Goal: Task Accomplishment & Management: Manage account settings

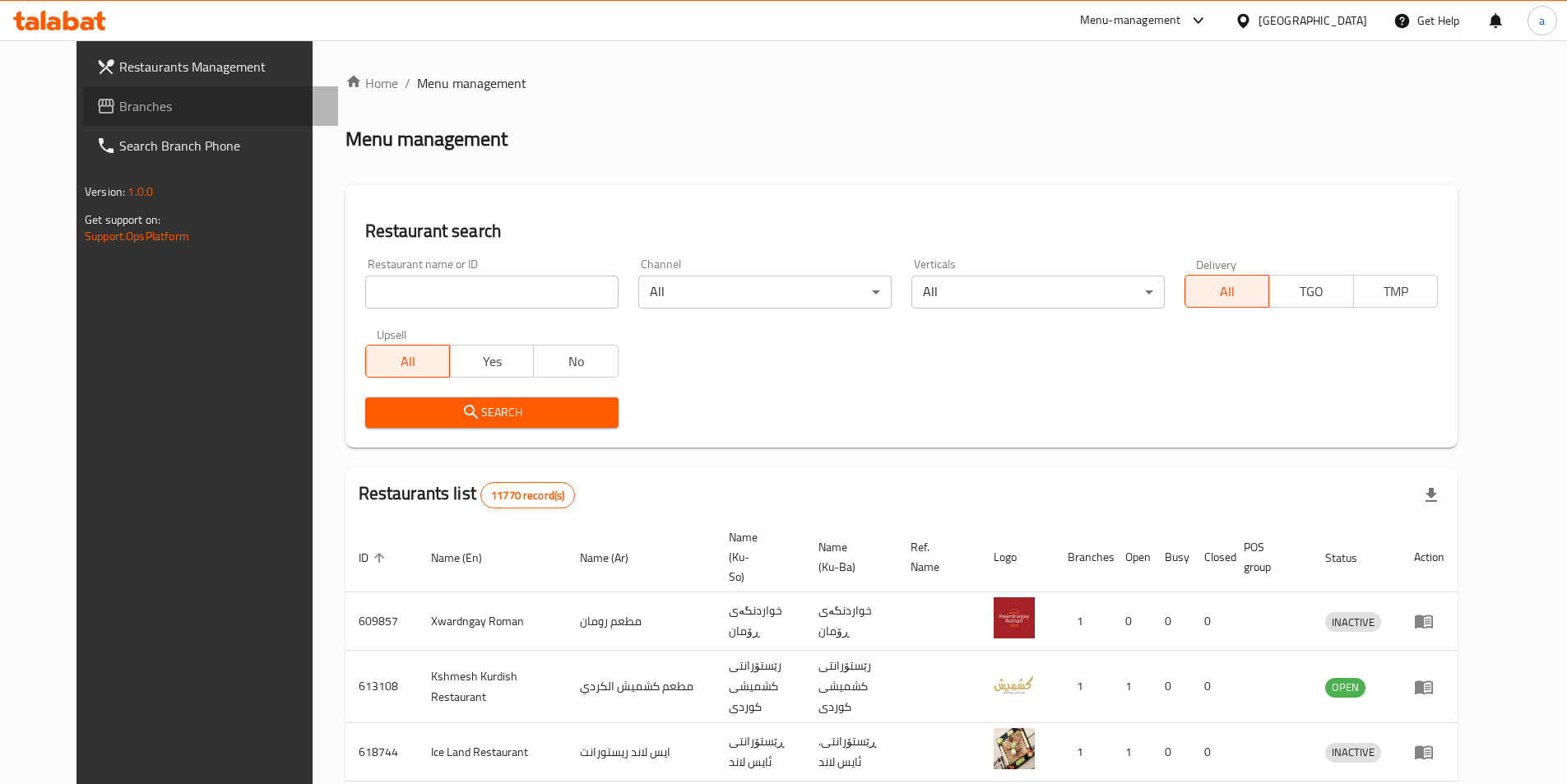
click at [141, 104] on span "Branches" at bounding box center [222, 106] width 205 height 20
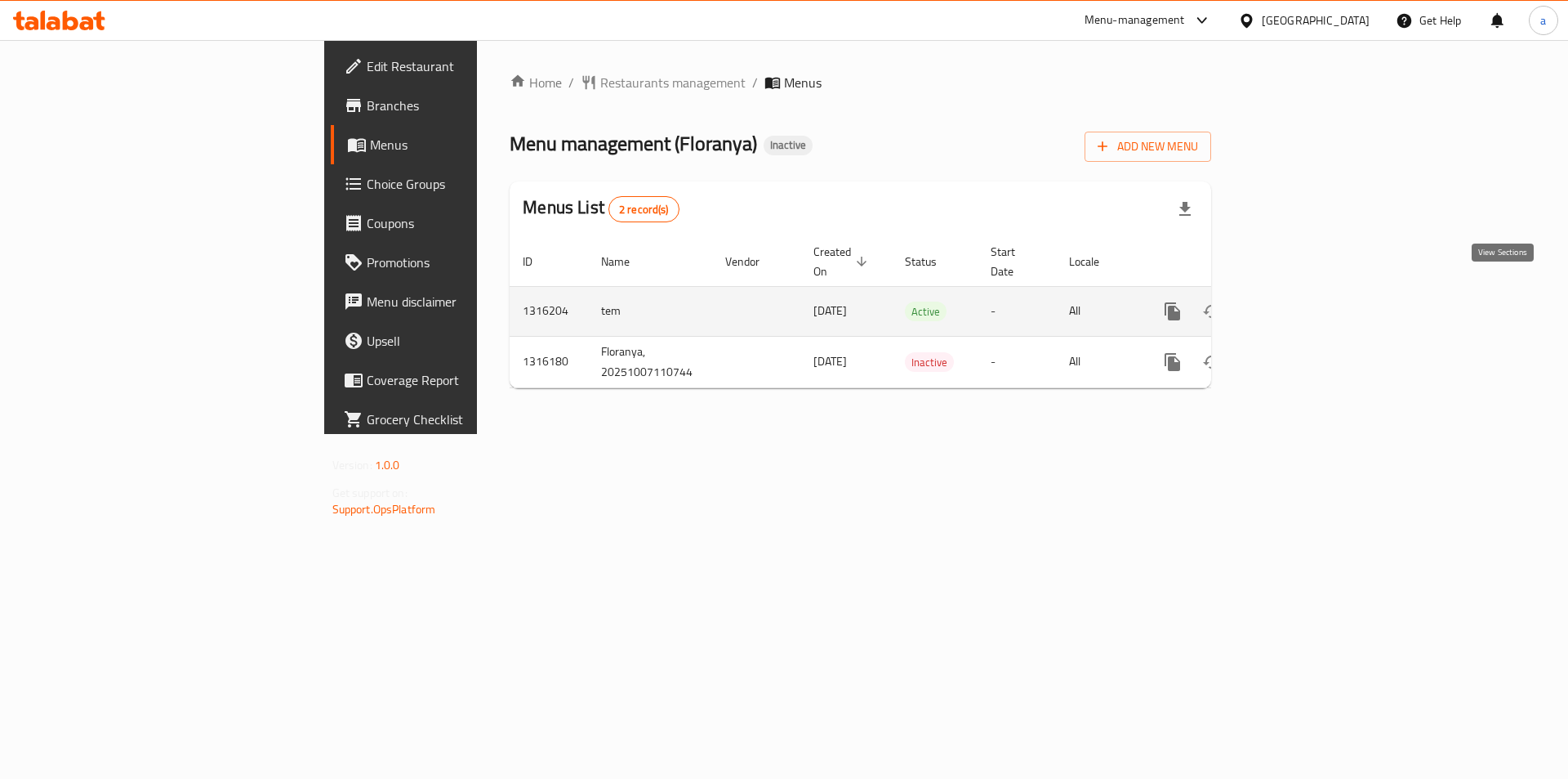
click at [1300, 302] on icon "enhanced table" at bounding box center [1291, 312] width 20 height 20
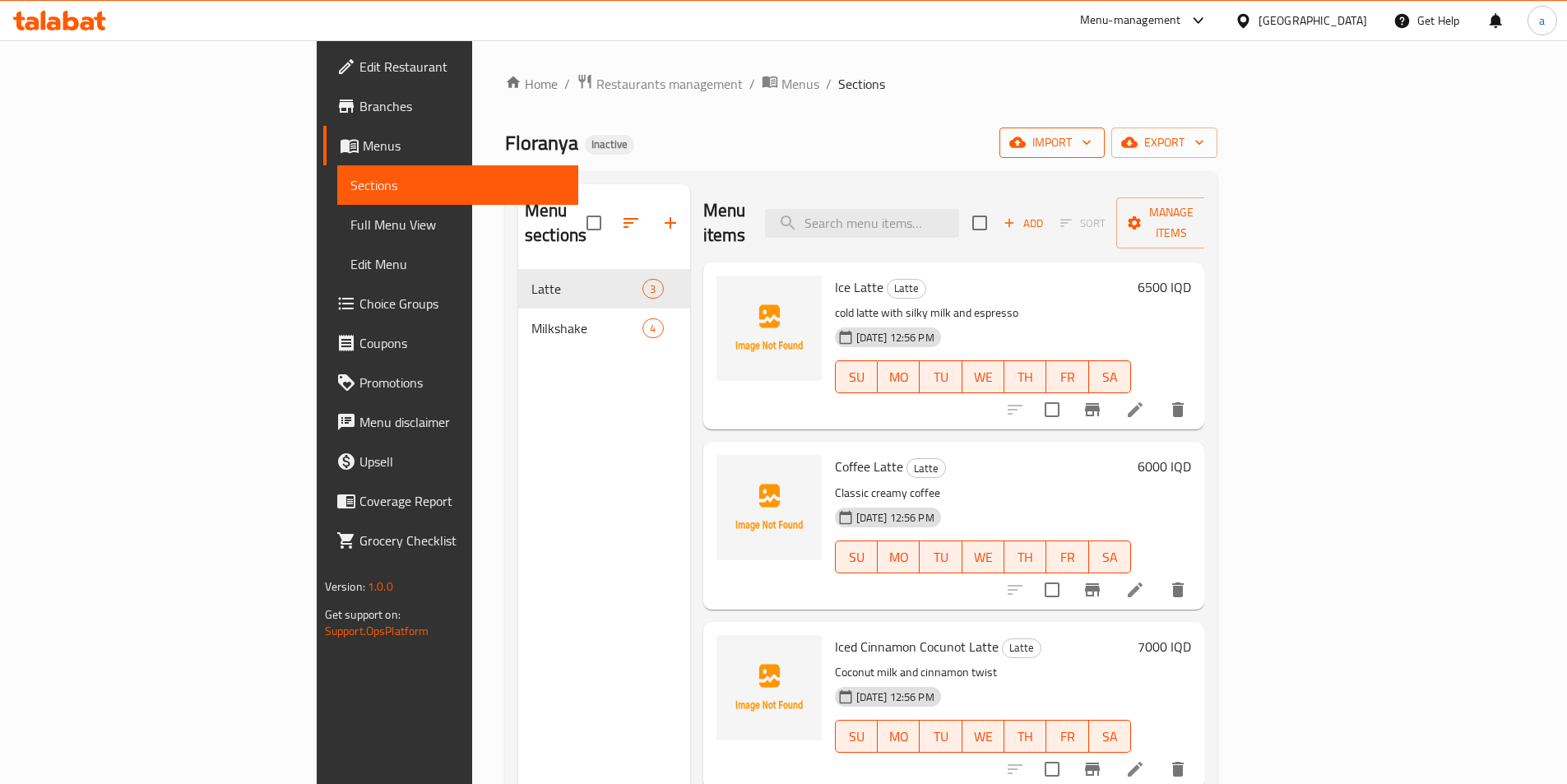
click at [1092, 150] on span "import" at bounding box center [1051, 142] width 79 height 21
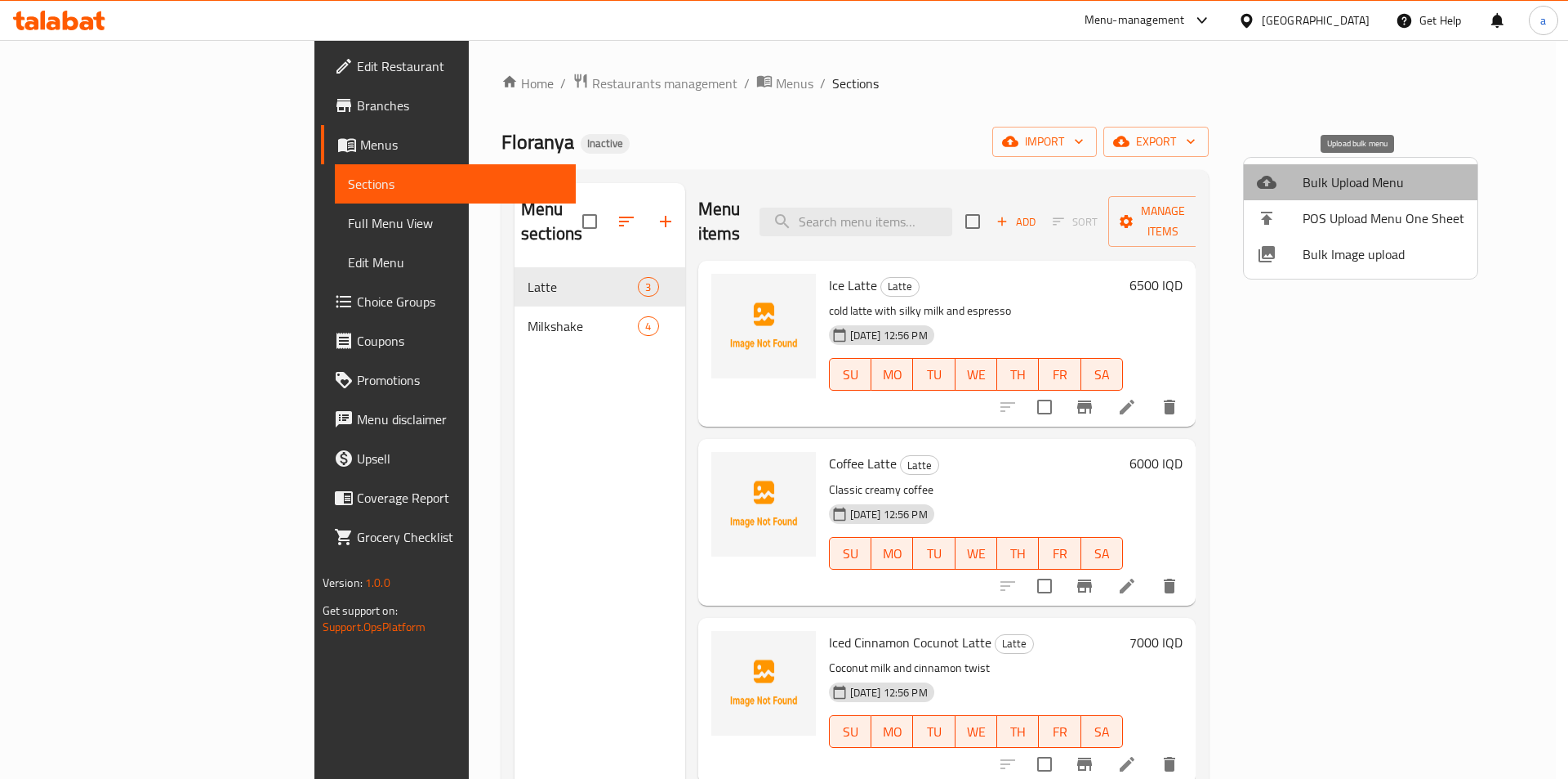
click at [1364, 185] on span "Bulk Upload Menu" at bounding box center [1383, 182] width 162 height 20
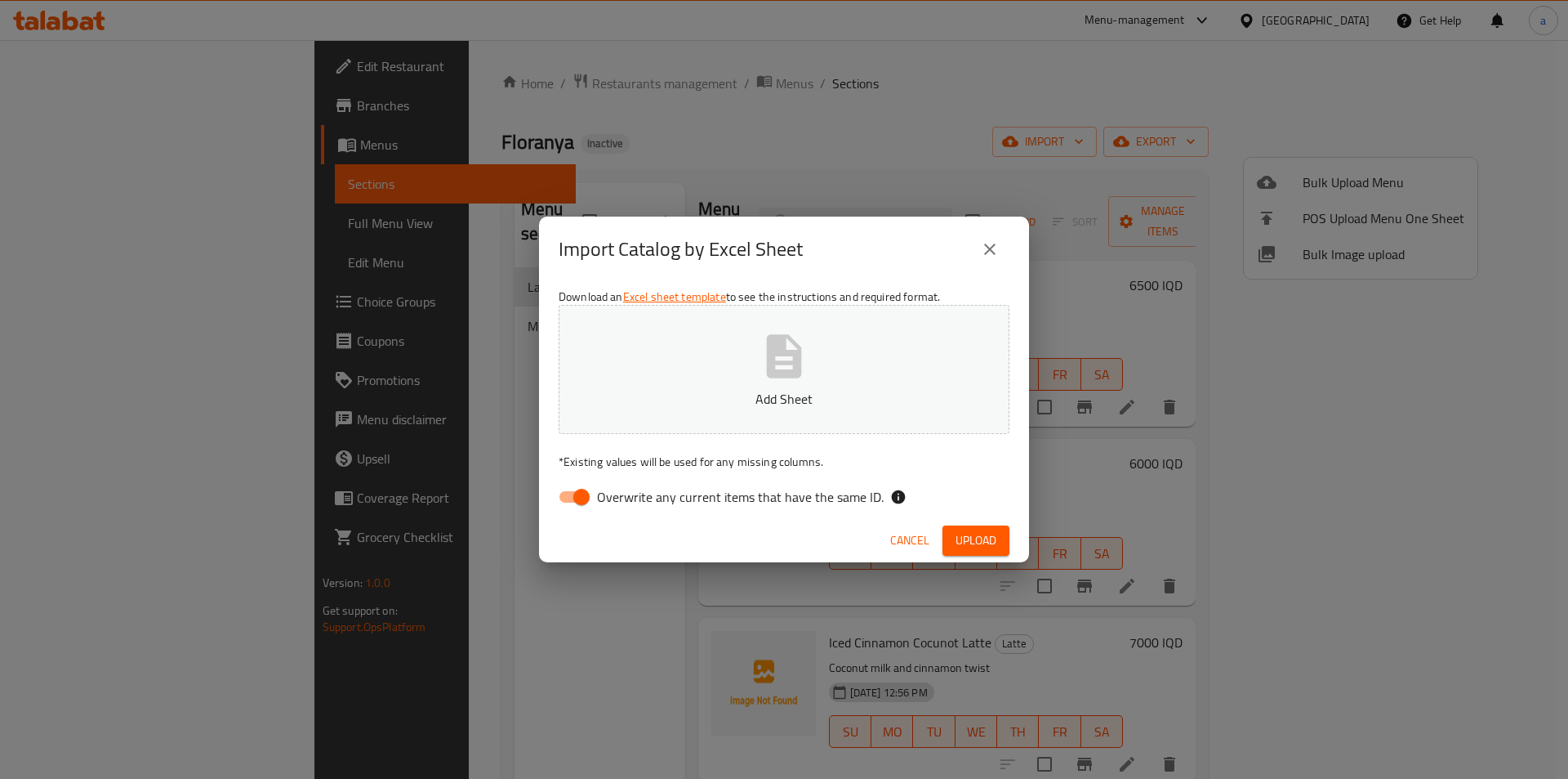
click at [625, 499] on span "Overwrite any current items that have the same ID." at bounding box center [740, 497] width 286 height 20
click at [625, 499] on input "Overwrite any current items that have the same ID." at bounding box center [582, 497] width 93 height 31
checkbox input "false"
click at [644, 411] on button "Add Sheet" at bounding box center [784, 369] width 451 height 129
click at [993, 542] on span "Upload" at bounding box center [975, 540] width 40 height 21
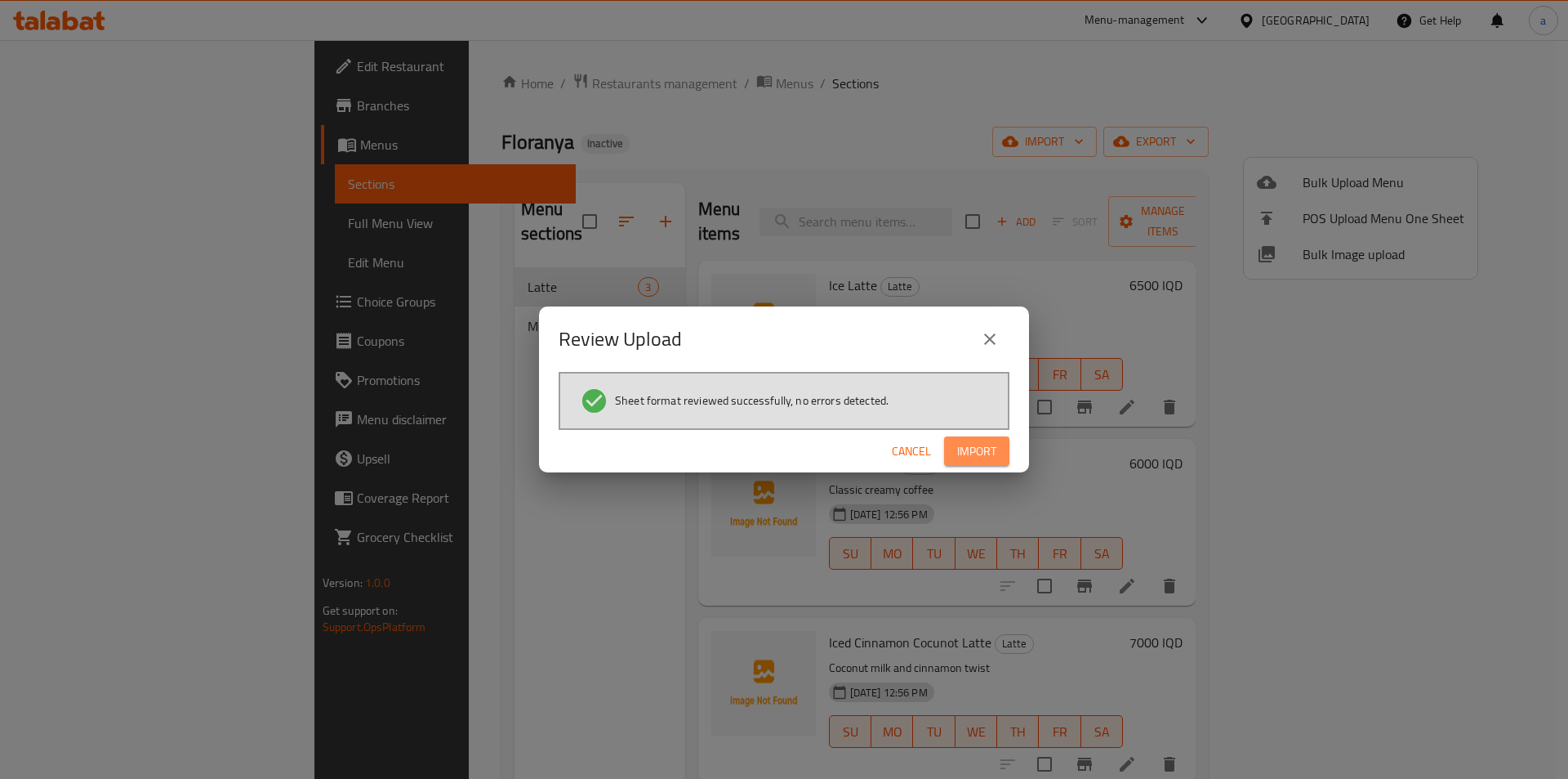
click at [981, 439] on button "Import" at bounding box center [976, 452] width 66 height 31
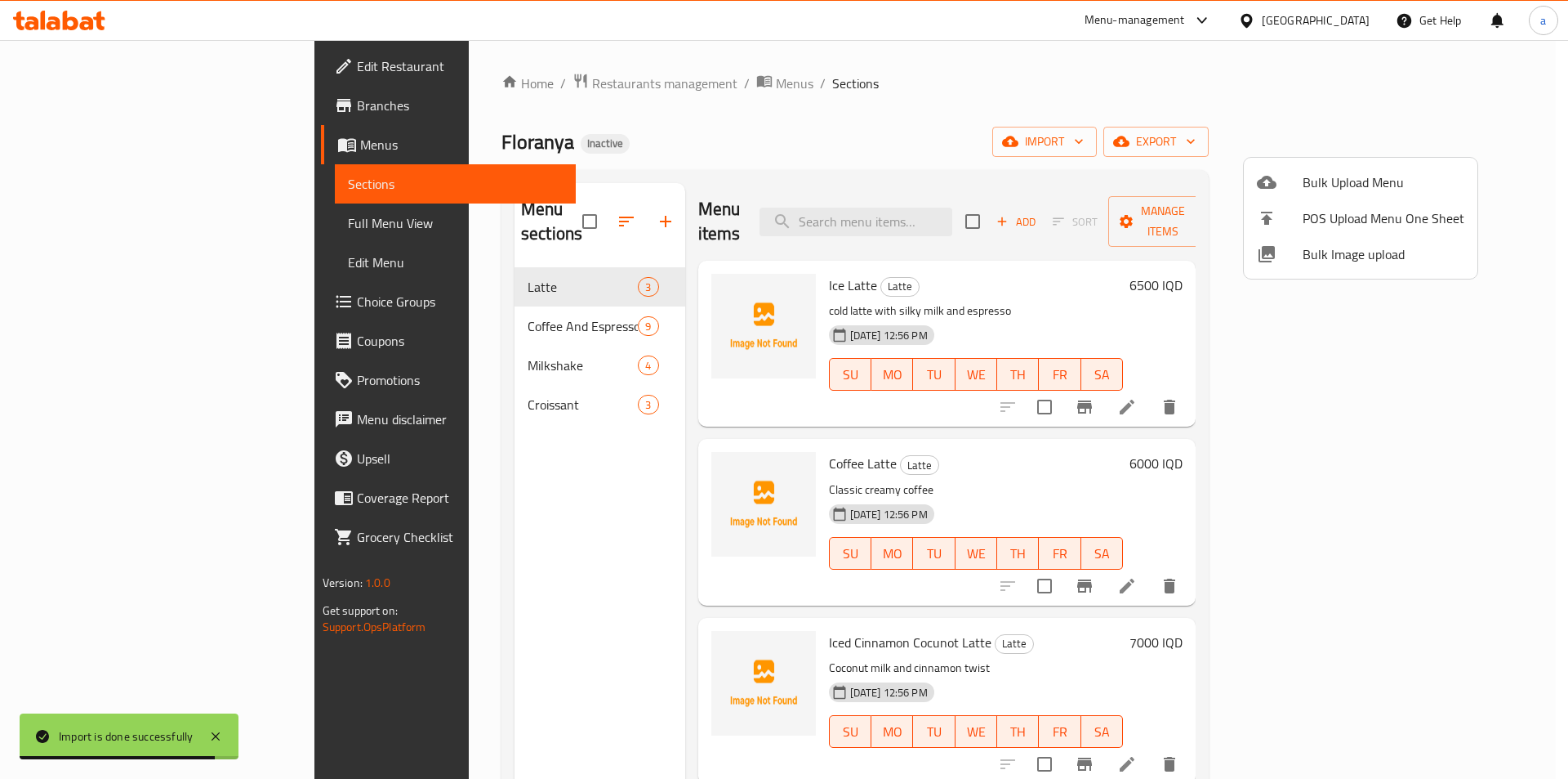
click at [367, 429] on div at bounding box center [784, 389] width 1568 height 779
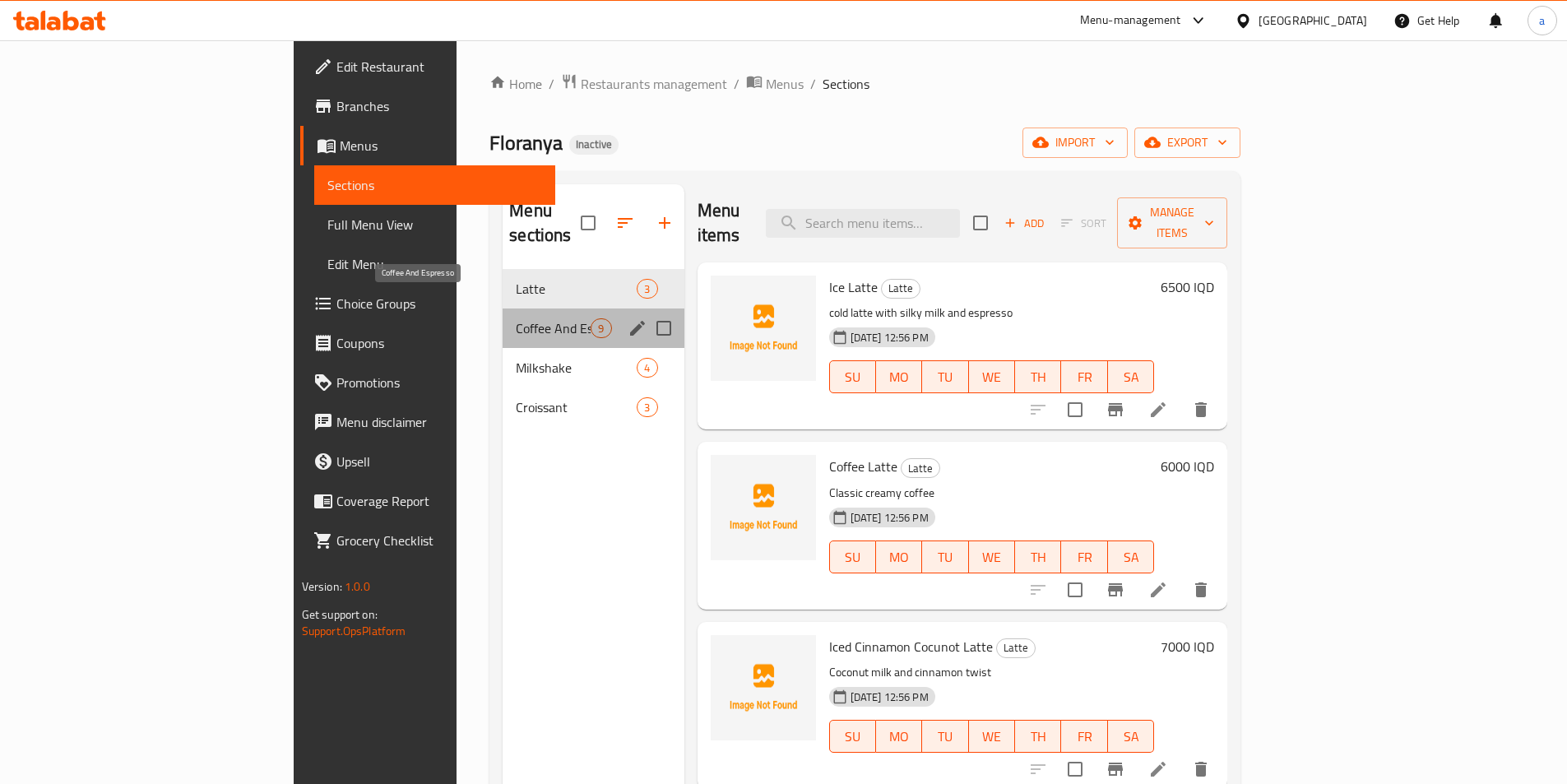
click at [516, 318] on span "Coffee And Espresso" at bounding box center [553, 328] width 75 height 20
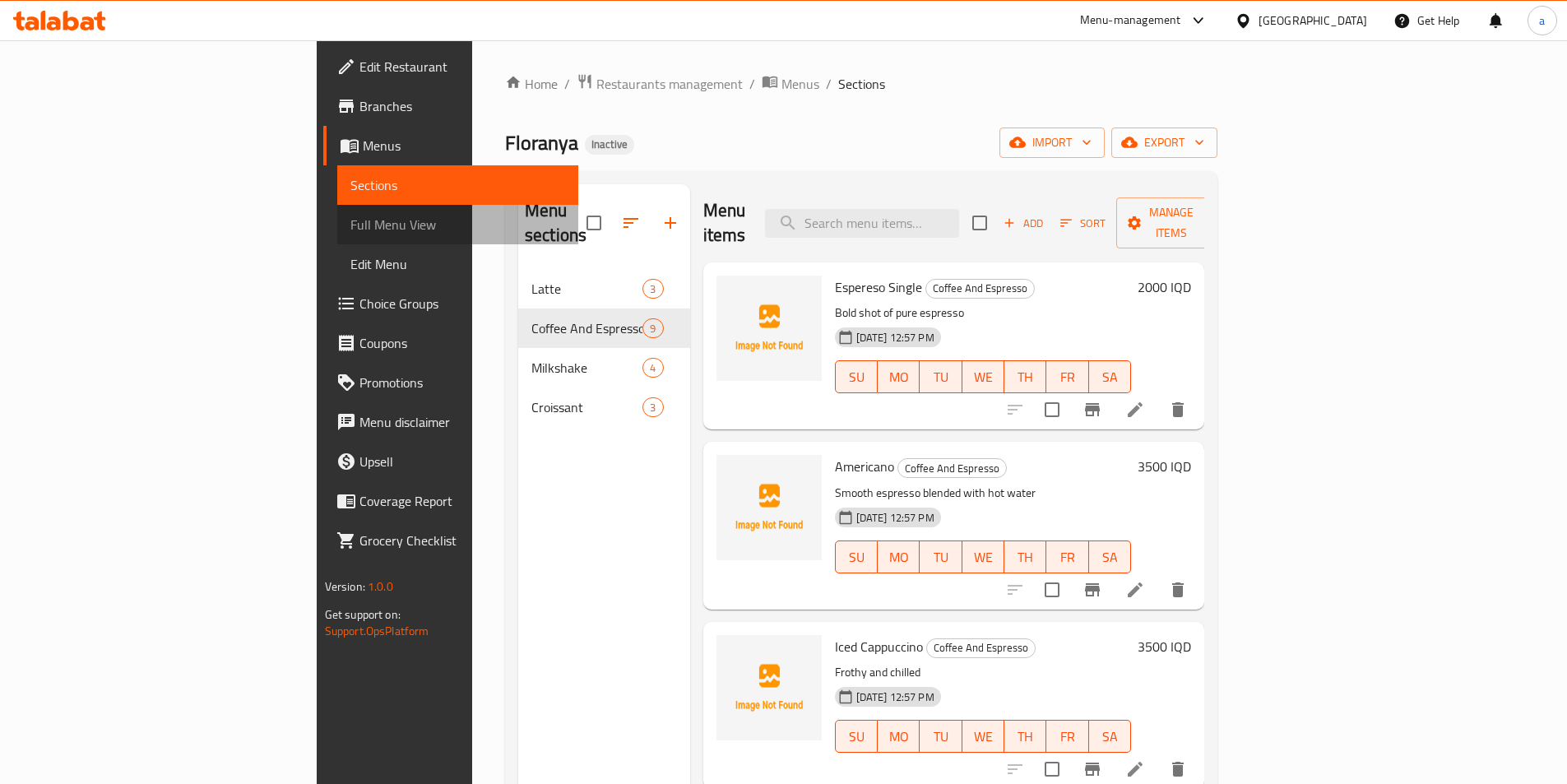
click at [350, 226] on span "Full Menu View" at bounding box center [457, 224] width 214 height 20
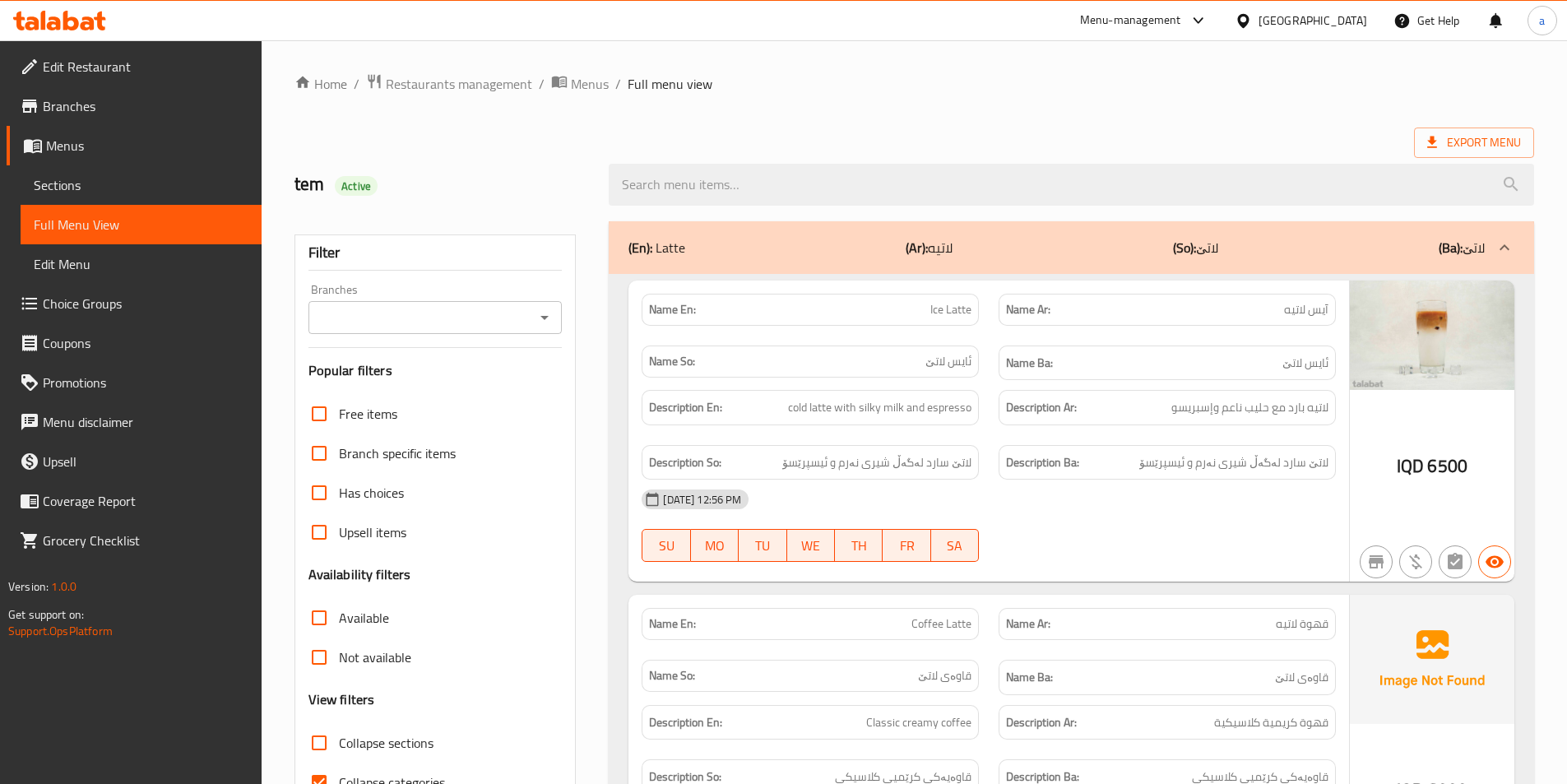
click at [553, 316] on icon "Open" at bounding box center [545, 317] width 20 height 20
click at [470, 381] on li "Floranya, Bazzar" at bounding box center [433, 388] width 254 height 30
type input "Floranya, Bazzar"
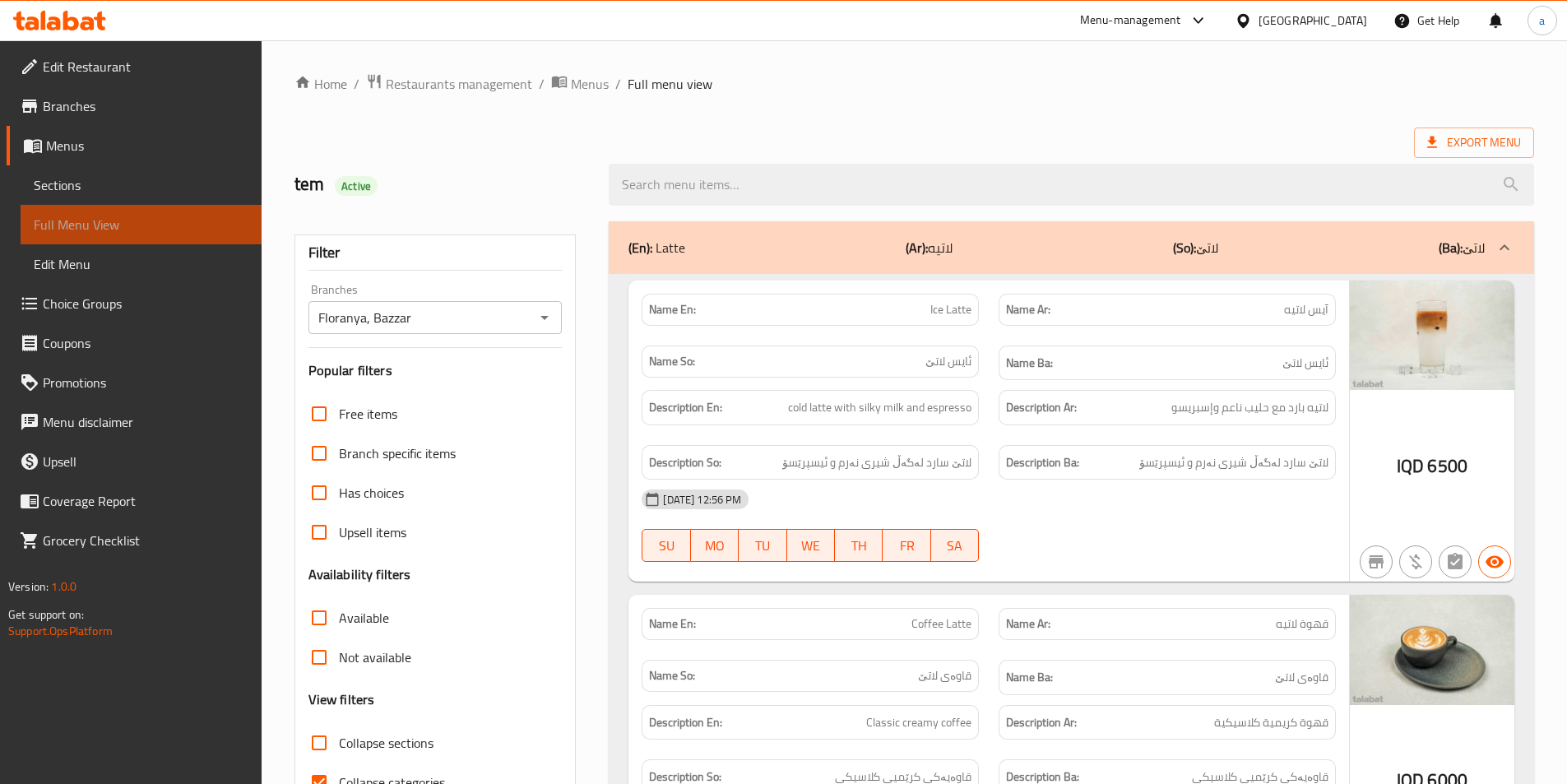
click at [106, 216] on span "Full Menu View" at bounding box center [140, 224] width 214 height 20
click at [104, 191] on span "Sections" at bounding box center [140, 185] width 214 height 20
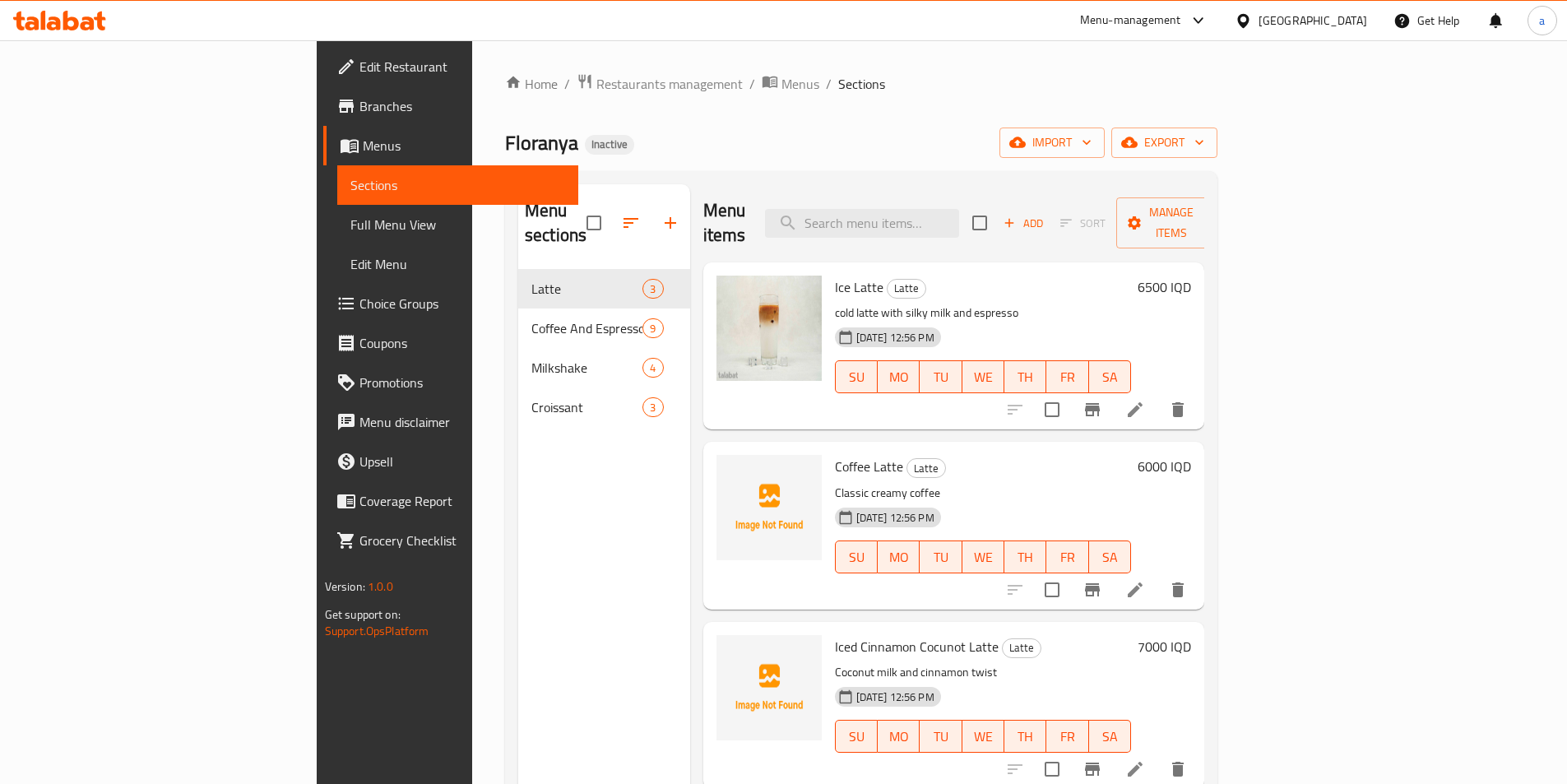
click at [350, 214] on span "Full Menu View" at bounding box center [457, 224] width 214 height 20
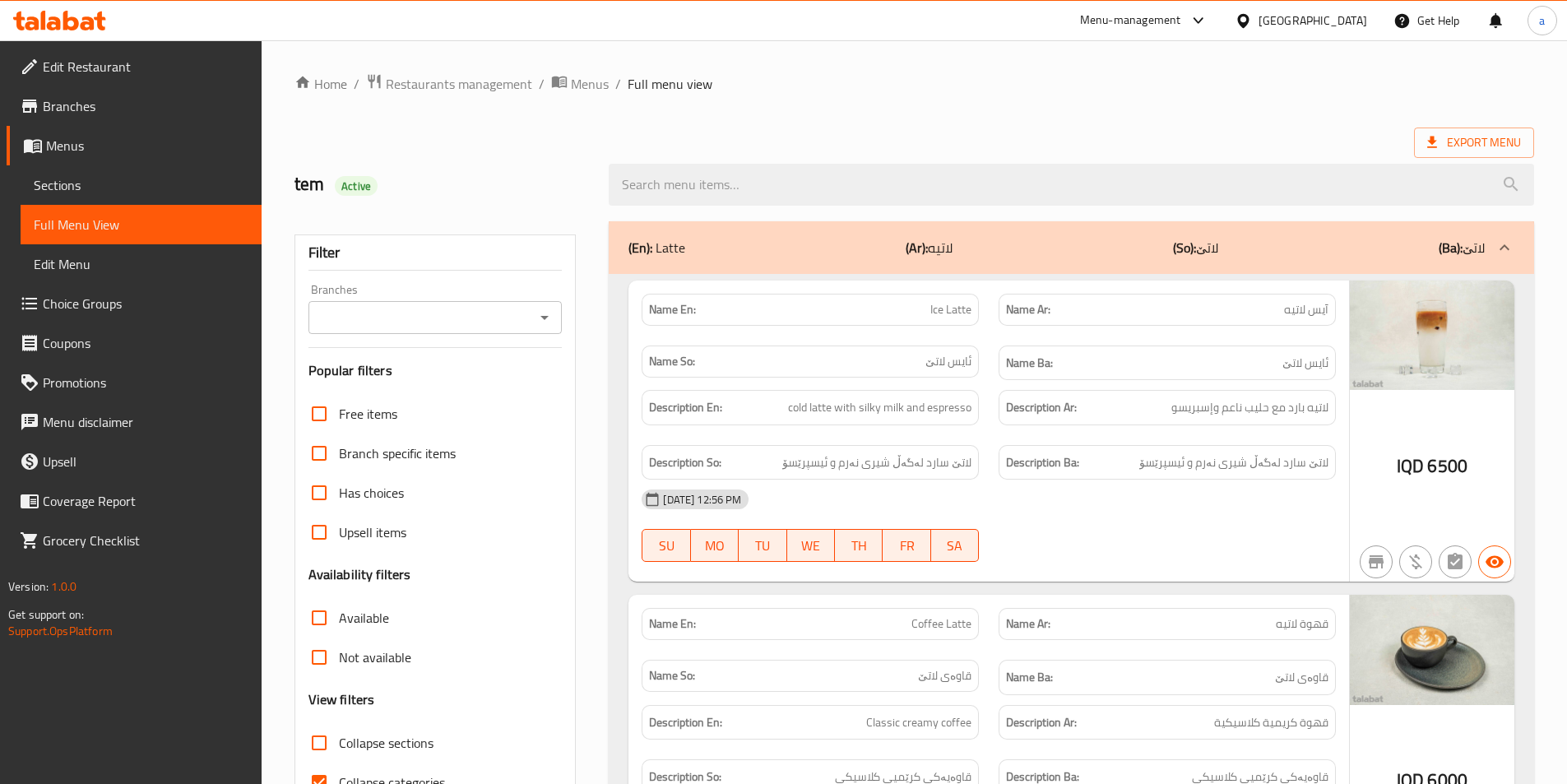
click at [866, 225] on div "(En): Latte (Ar): لاتيه (So): لاتێ (Ba): لاتێ" at bounding box center [1071, 248] width 926 height 52
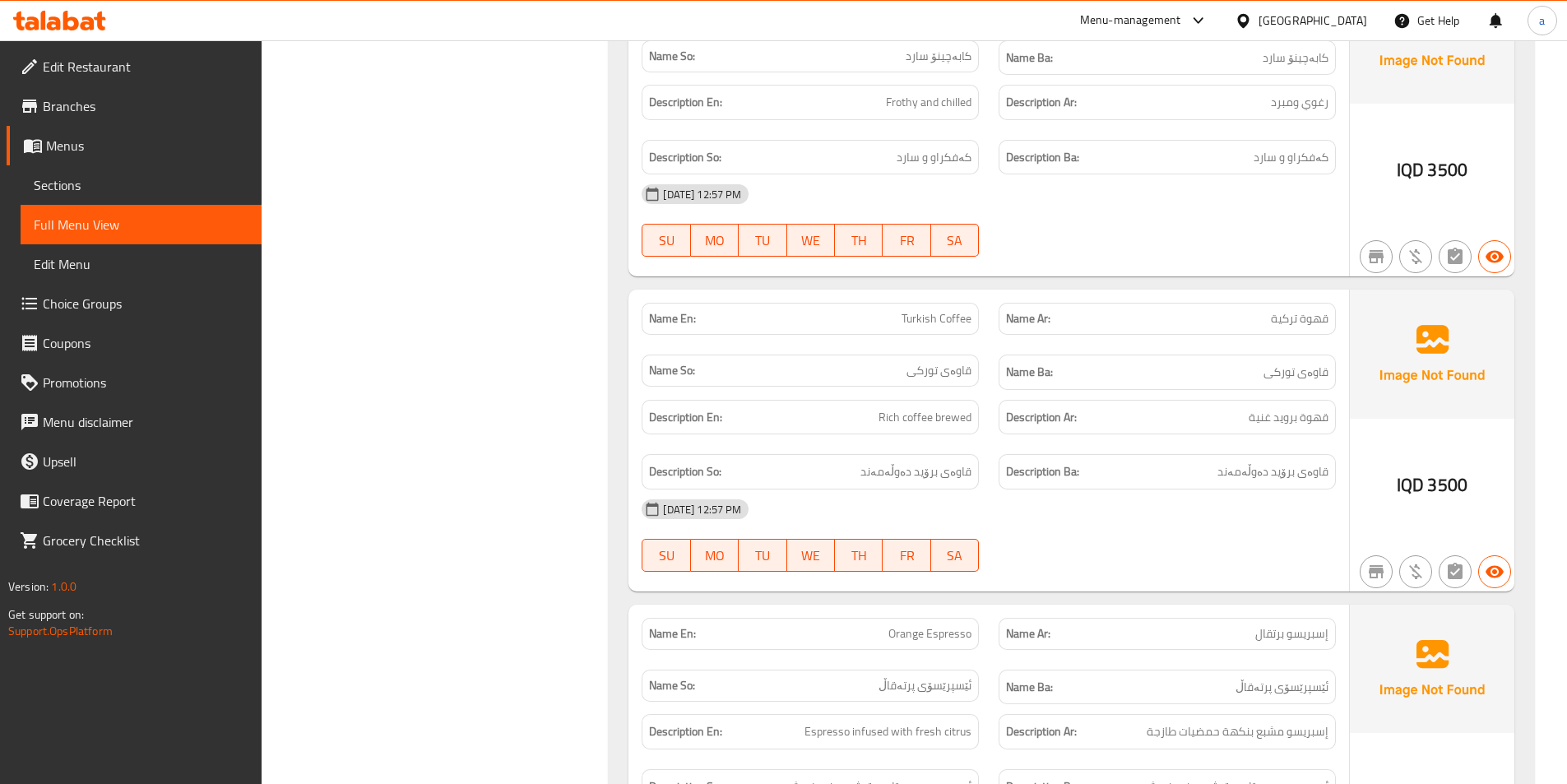
scroll to position [740, 0]
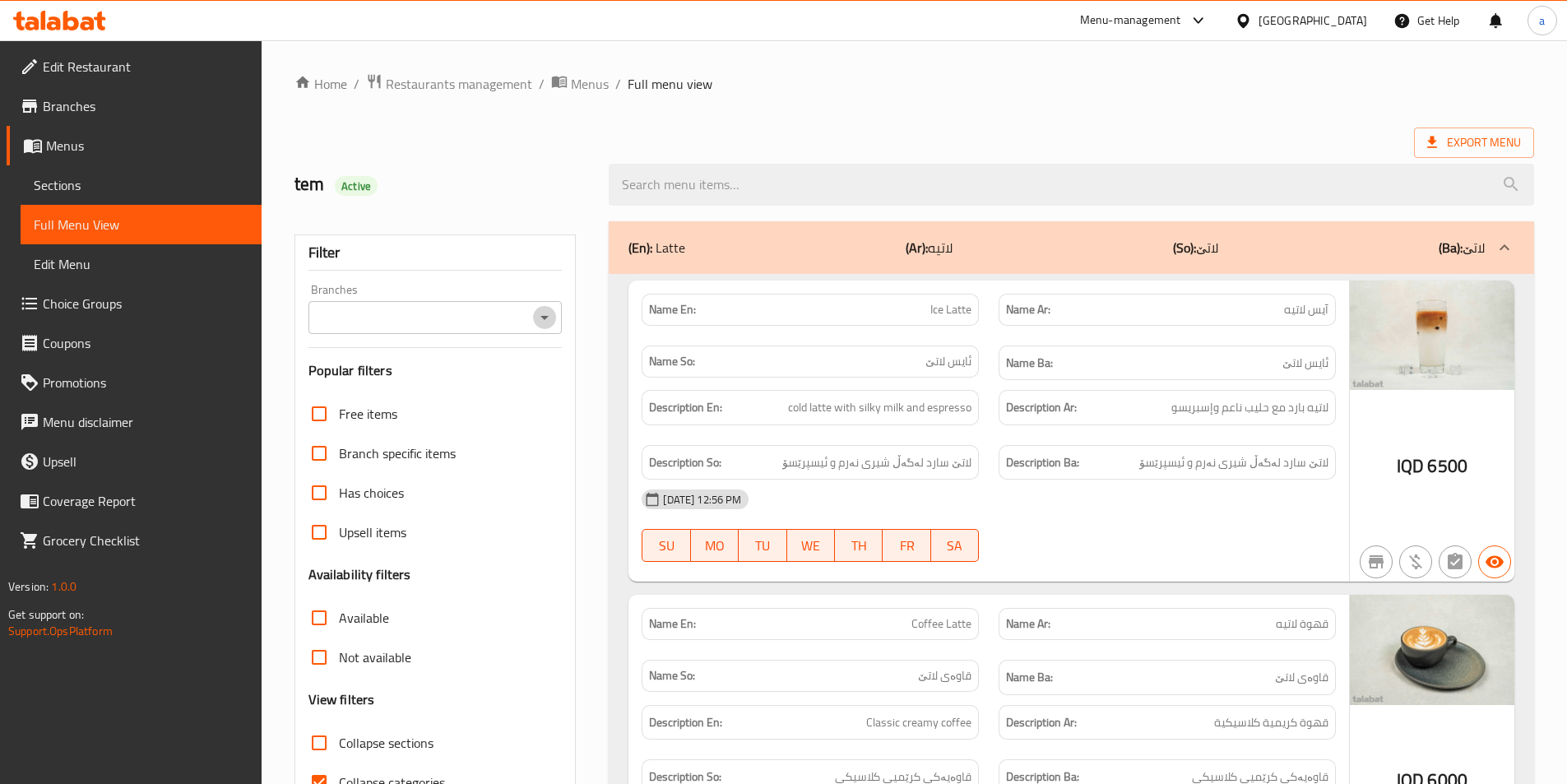
click at [547, 311] on icon "Open" at bounding box center [545, 317] width 20 height 20
click at [489, 392] on li "Floranya, Bazzar" at bounding box center [433, 388] width 254 height 30
type input "Floranya, Bazzar"
click at [836, 263] on div "(En): Latte (Ar): لاتيه (So): لاتێ (Ba): لاتێ" at bounding box center [1071, 248] width 926 height 52
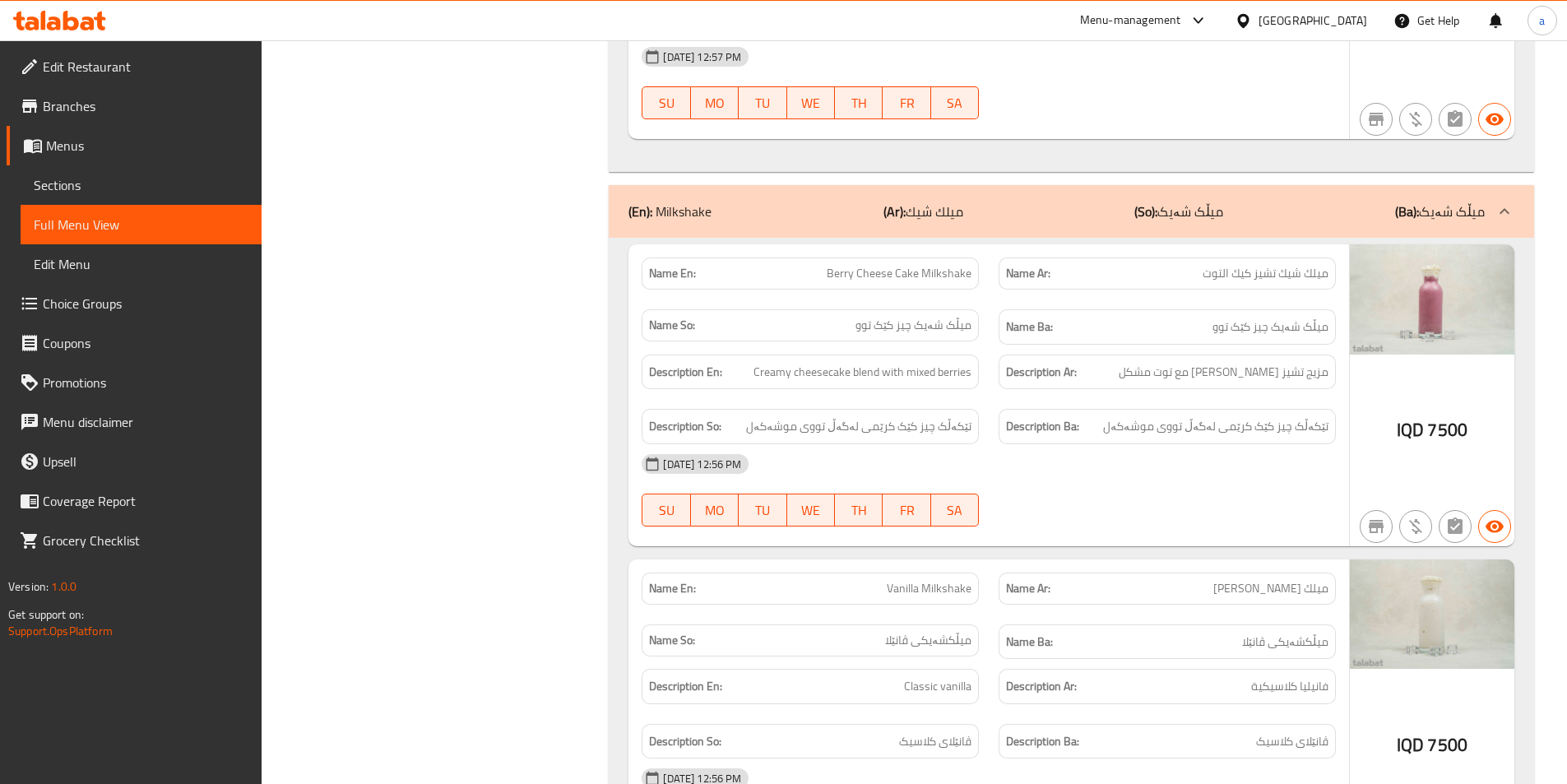
scroll to position [2961, 0]
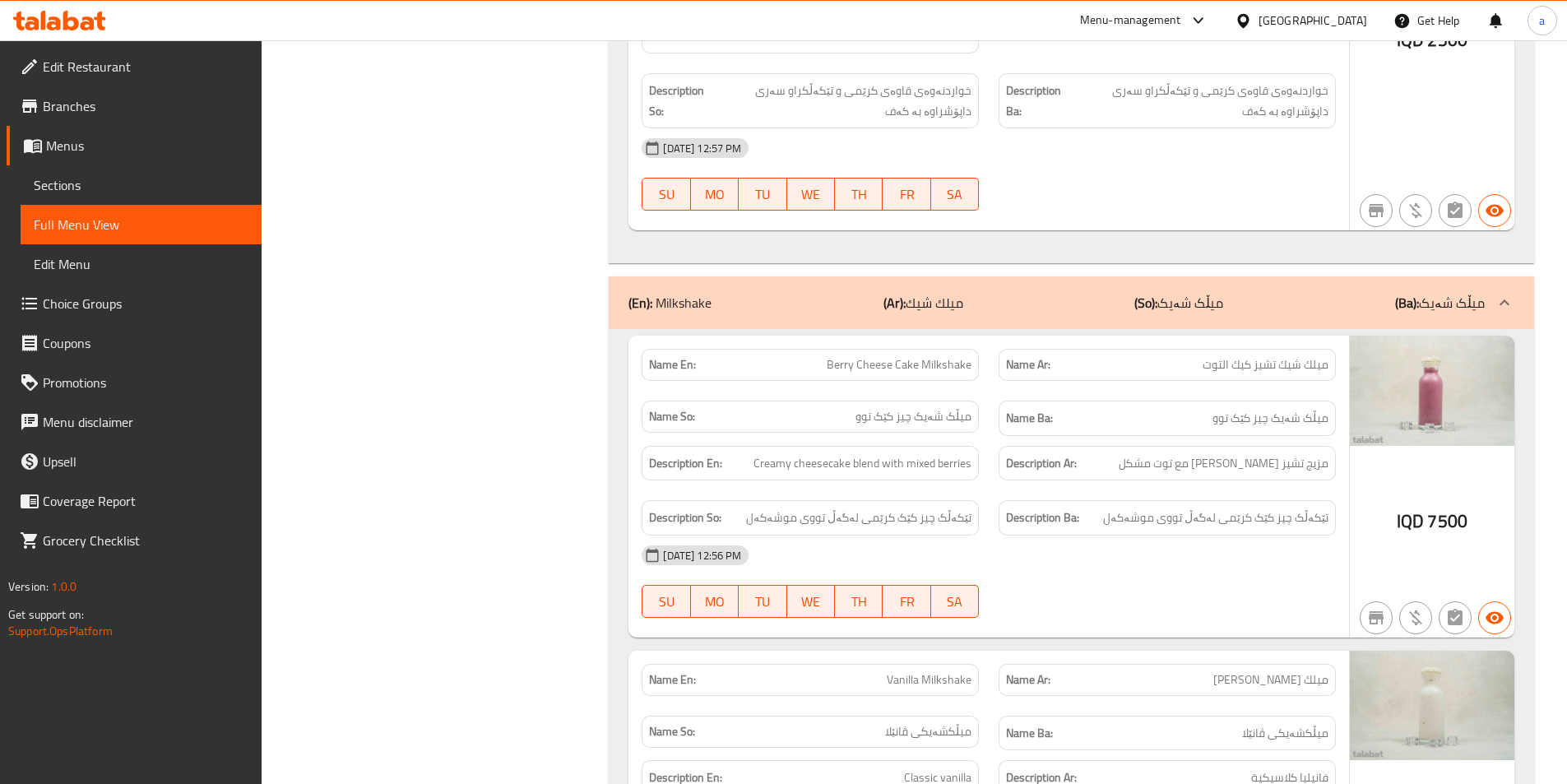
click at [1009, 293] on div "(En): Milkshake (Ar): ميلك شيك (So): میڵک شەیک (Ba): میڵک شەیک" at bounding box center [1057, 303] width 857 height 20
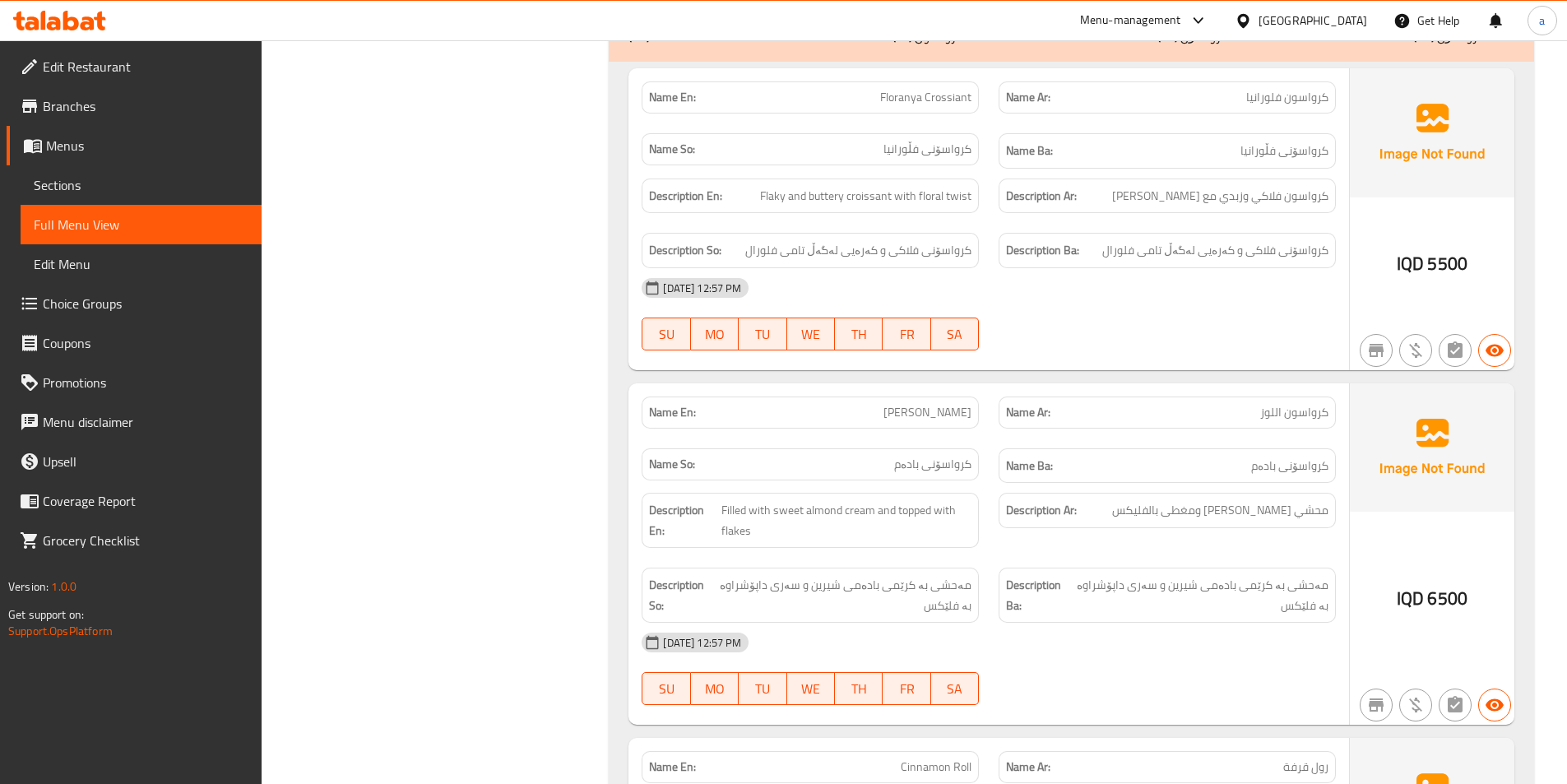
scroll to position [3453, 0]
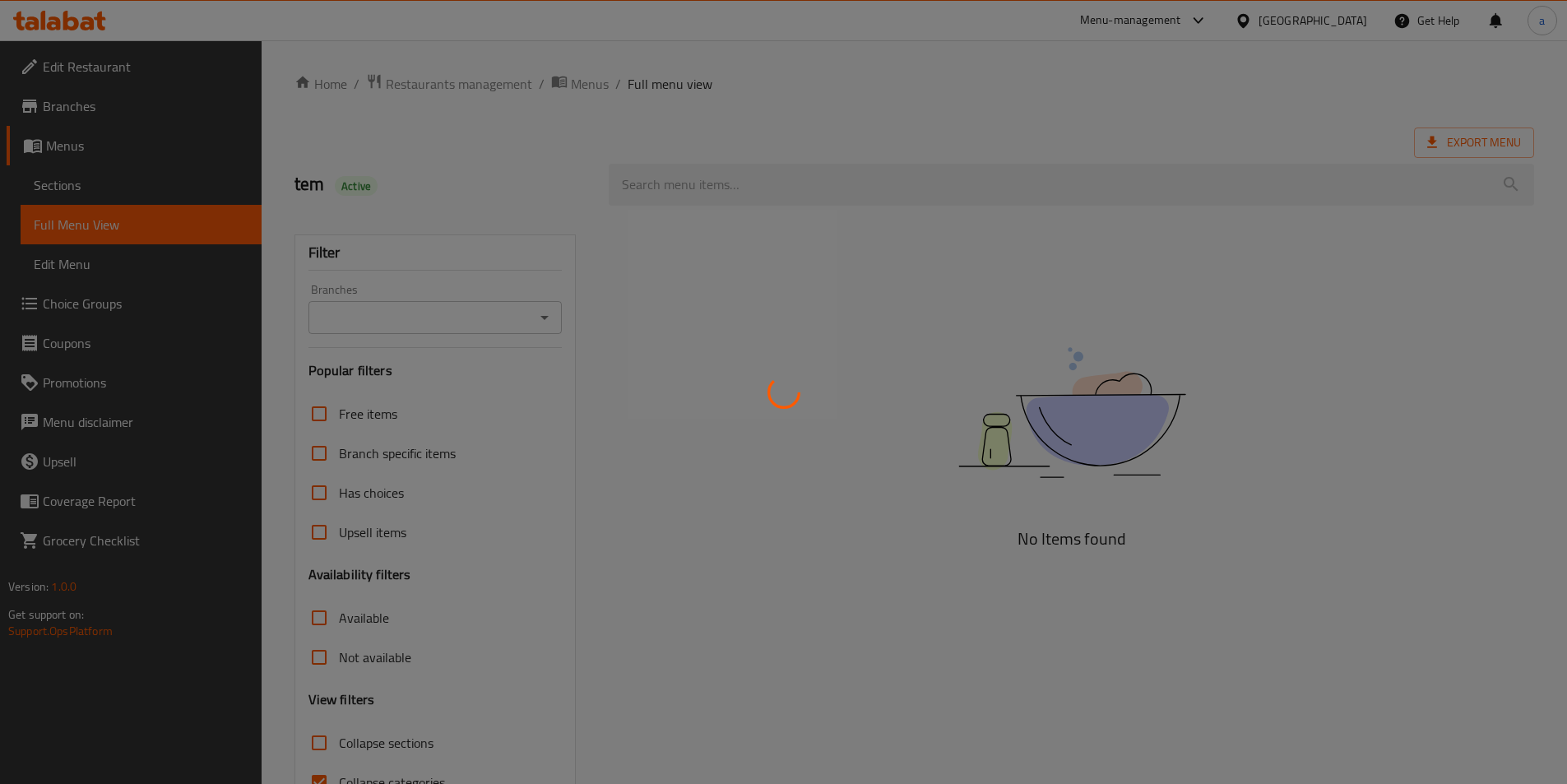
click at [538, 313] on div at bounding box center [784, 392] width 1567 height 784
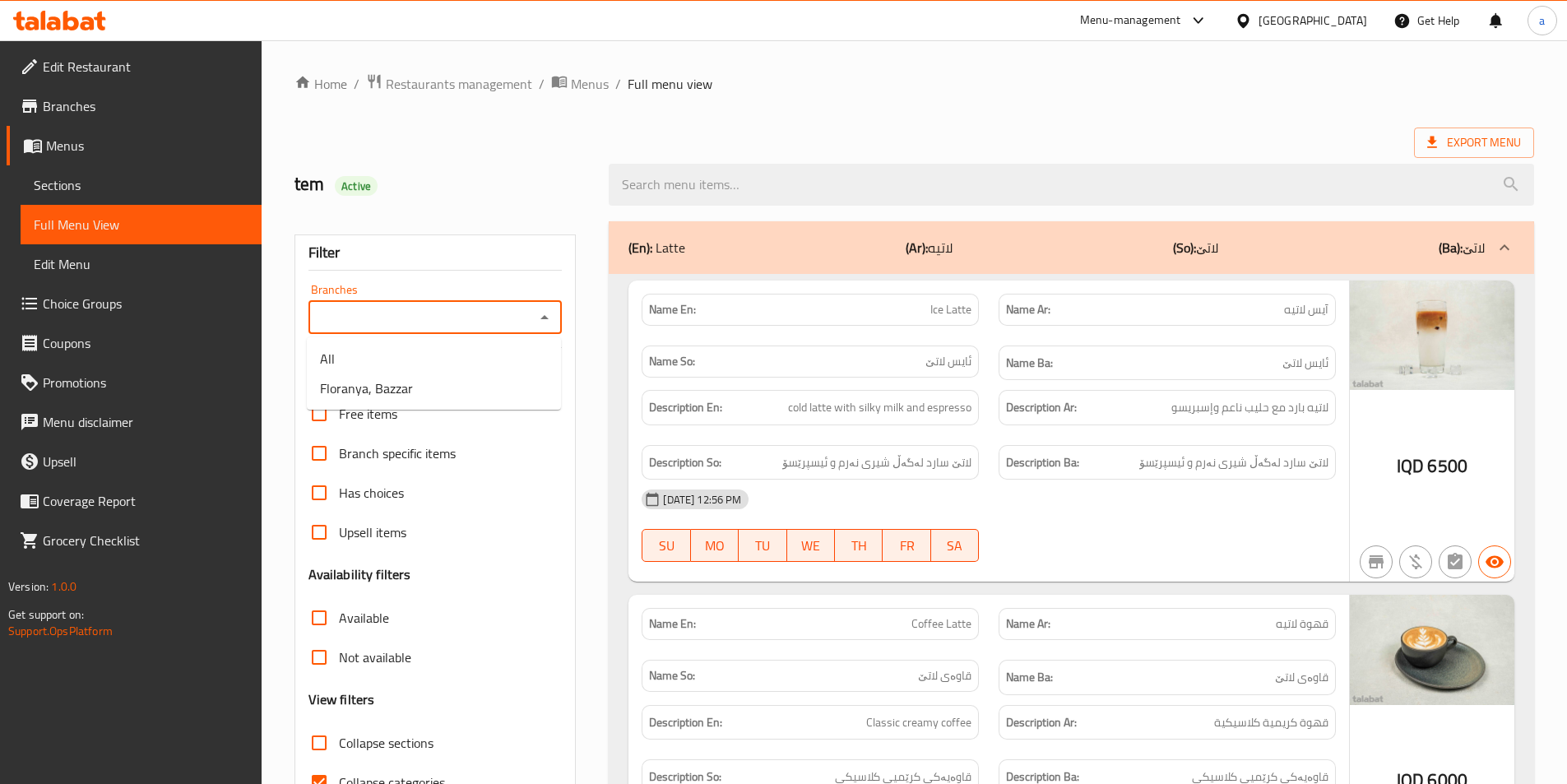
click at [460, 321] on input "Branches" at bounding box center [422, 316] width 217 height 23
click at [461, 394] on li "Floranya, Bazzar" at bounding box center [433, 388] width 254 height 30
type input "Floranya, Bazzar"
click at [1048, 241] on div "(En): Latte (Ar): لاتيه (So): لاتێ (Ba): لاتێ" at bounding box center [1057, 248] width 857 height 20
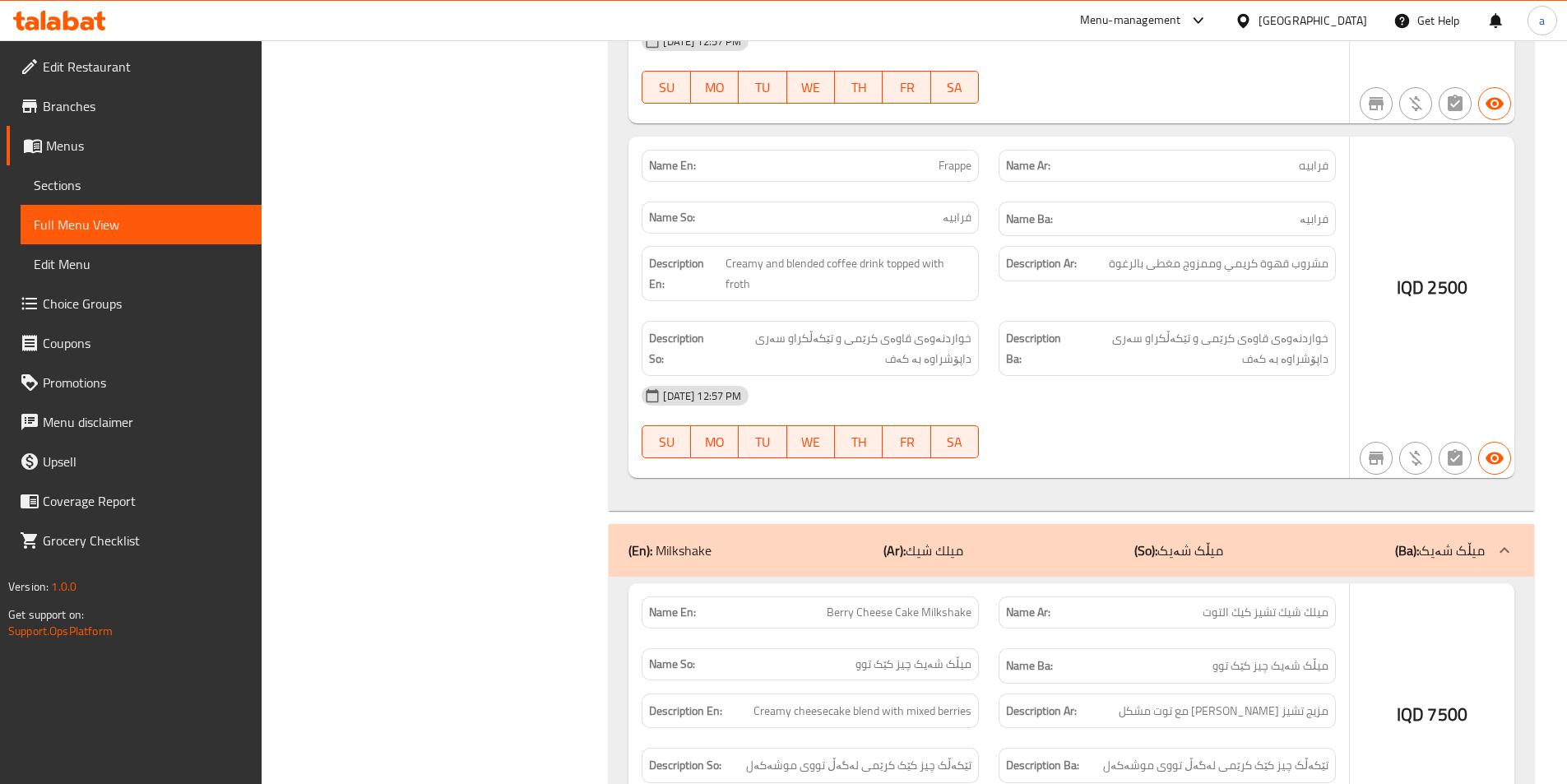
scroll to position [2714, 0]
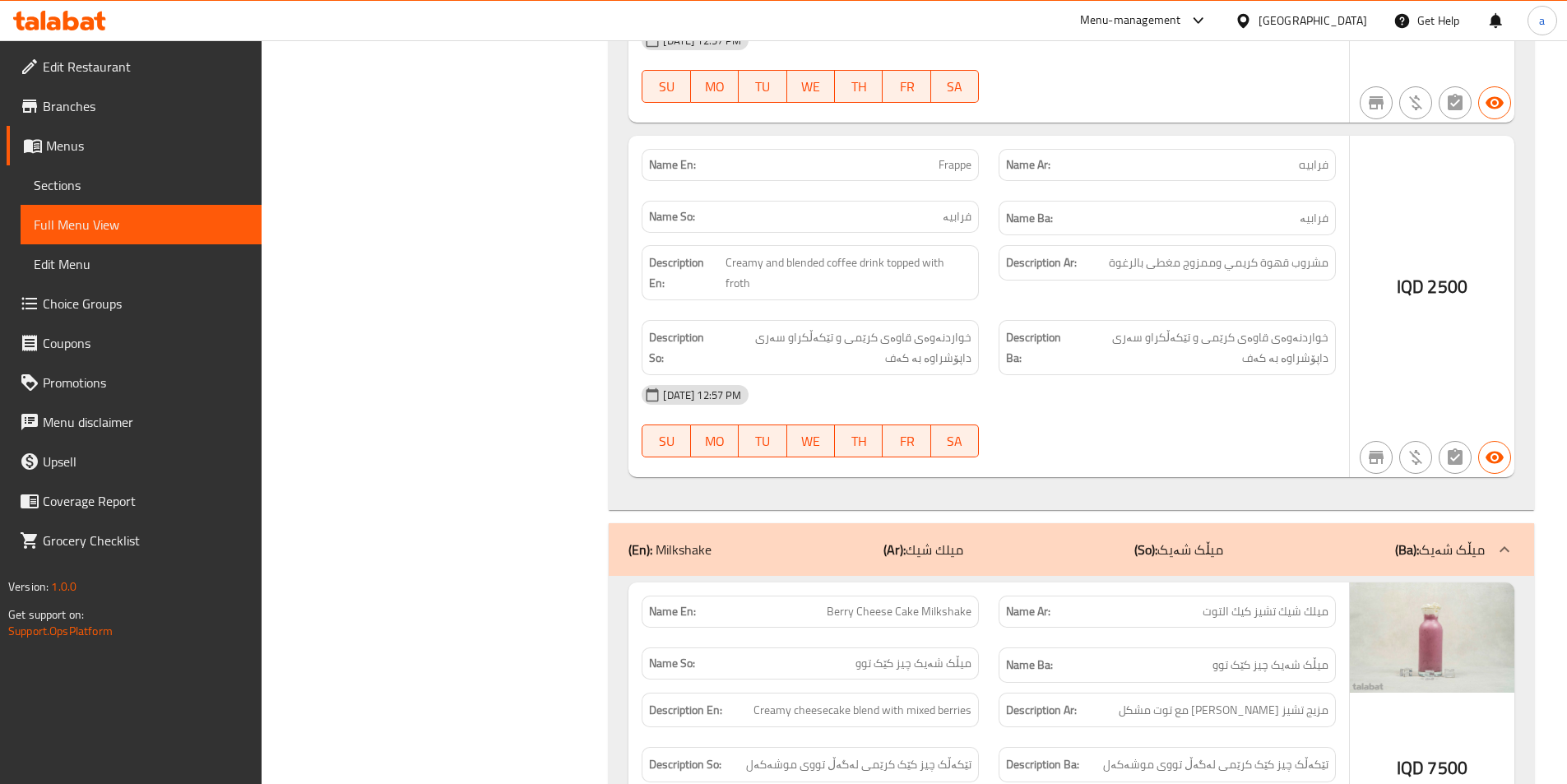
click at [1139, 537] on b "(So):" at bounding box center [1145, 549] width 23 height 24
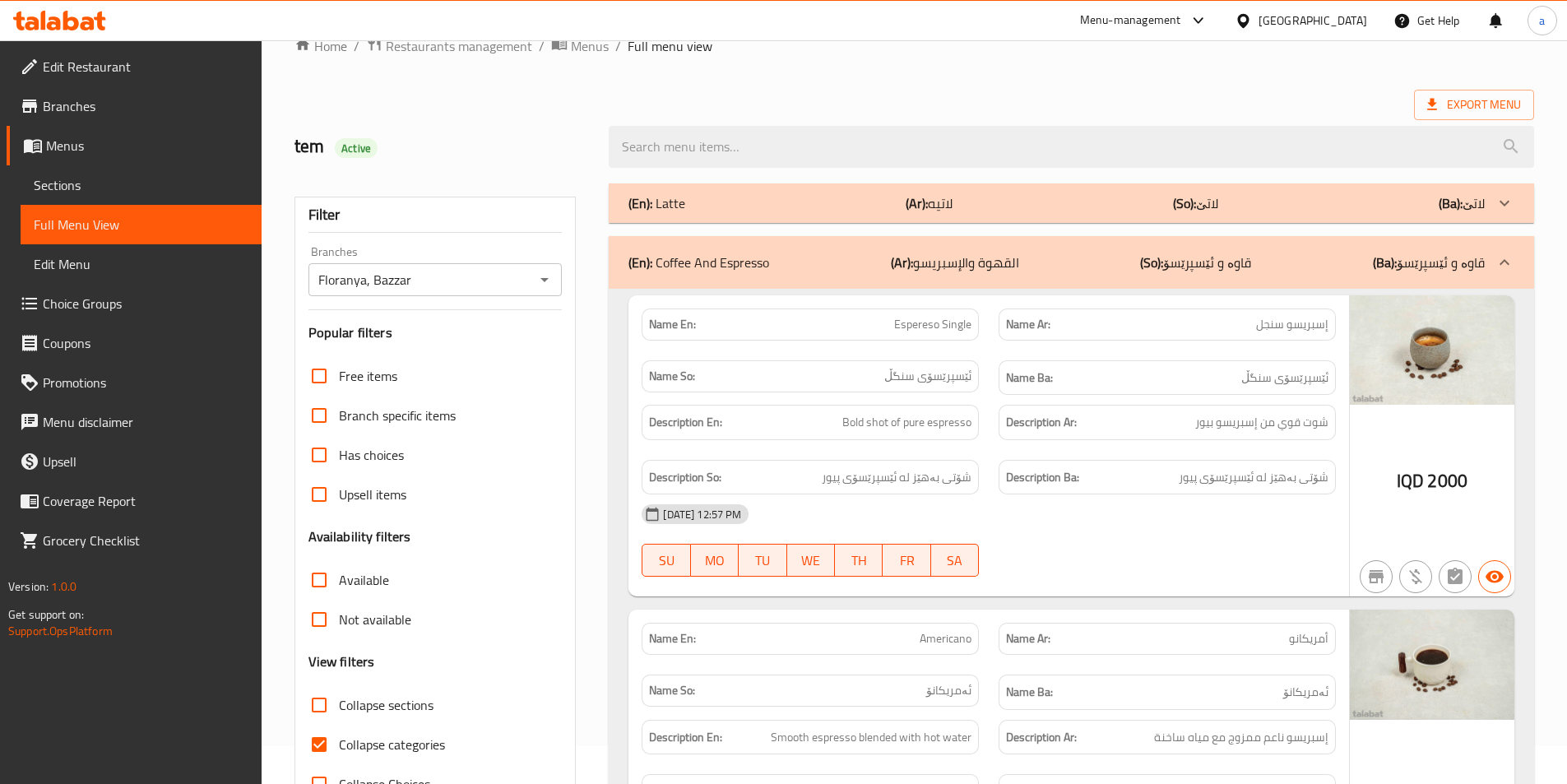
scroll to position [0, 0]
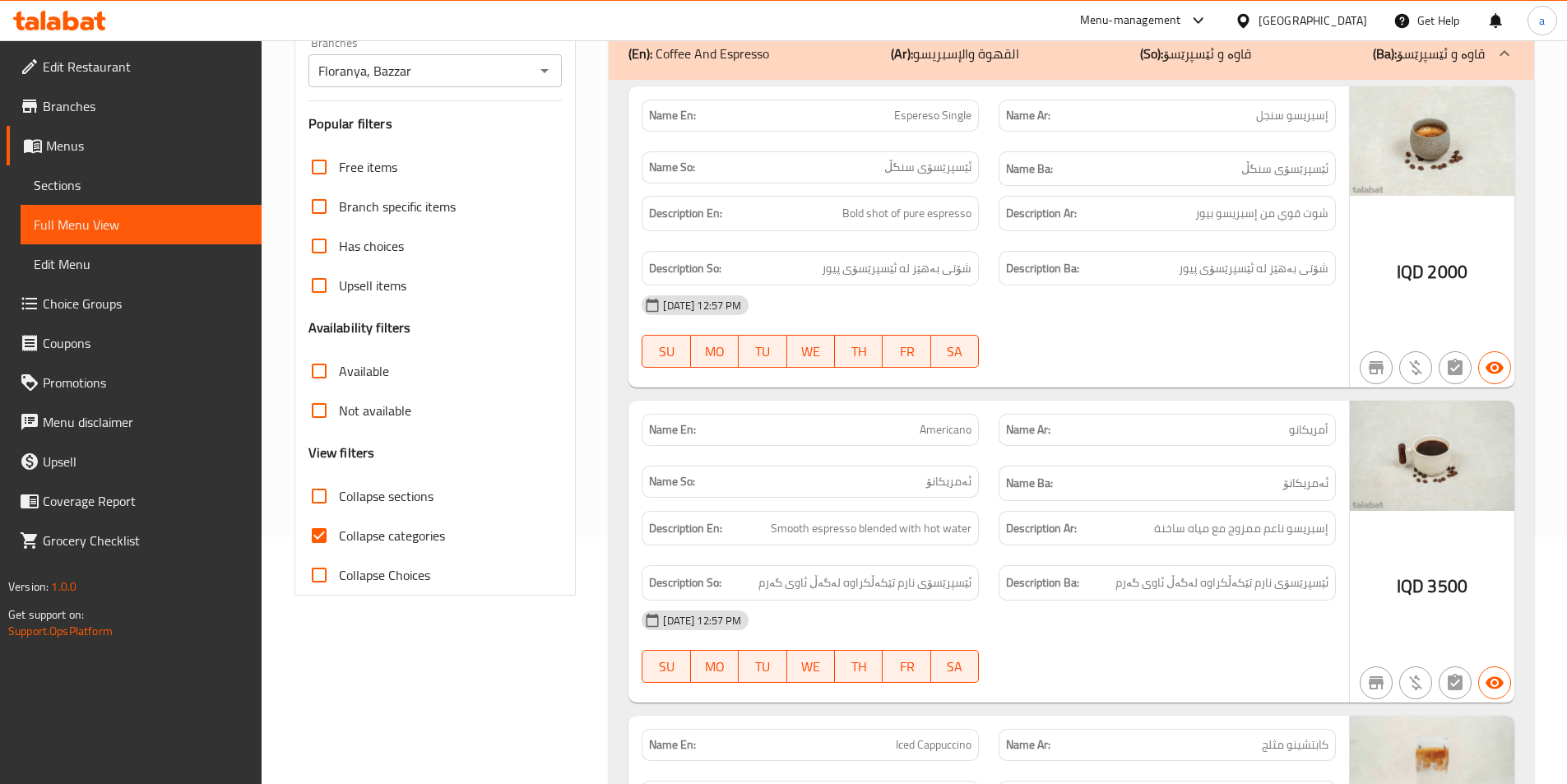
click at [432, 531] on span "Collapse categories" at bounding box center [392, 535] width 106 height 20
click at [339, 531] on input "Collapse categories" at bounding box center [319, 535] width 40 height 40
checkbox input "false"
